Goal: Information Seeking & Learning: Learn about a topic

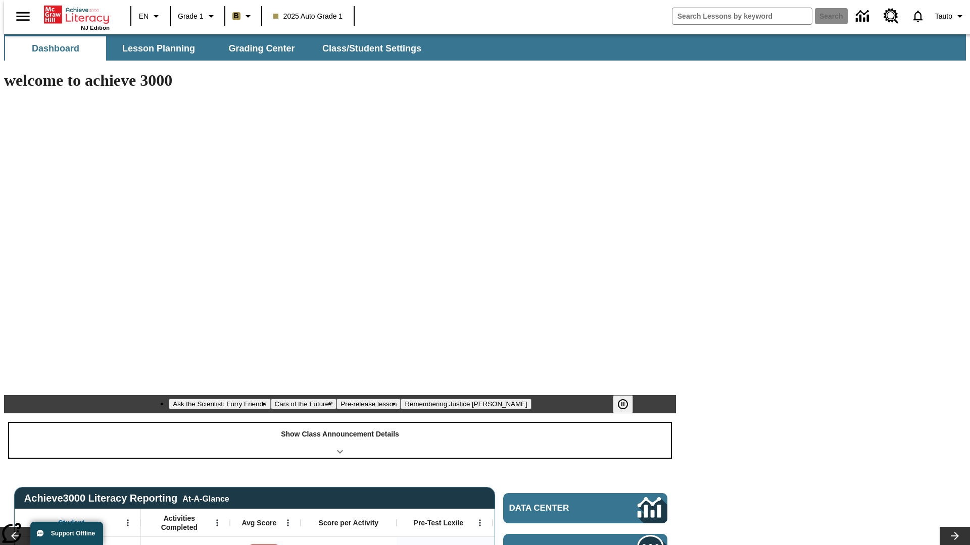
click at [340, 423] on div "Show Class Announcement Details" at bounding box center [340, 440] width 662 height 35
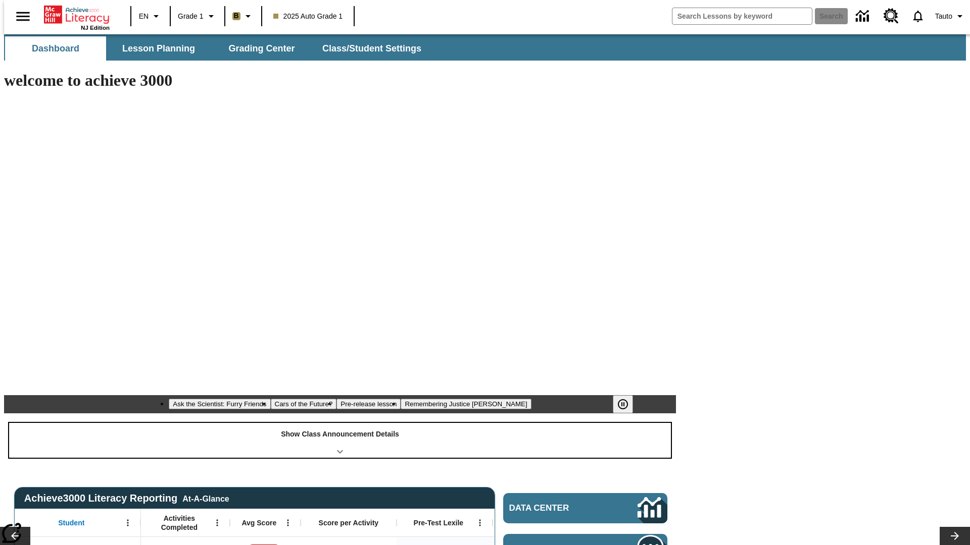
click at [340, 423] on div "Show Class Announcement Details" at bounding box center [340, 440] width 662 height 35
